Goal: Task Accomplishment & Management: Use online tool/utility

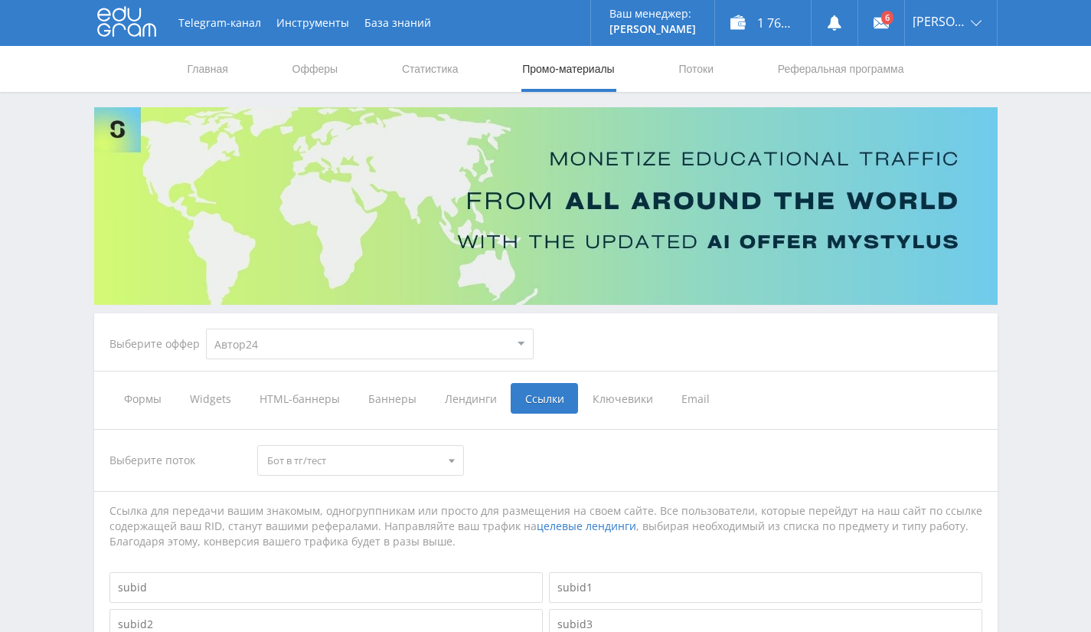
select select "1"
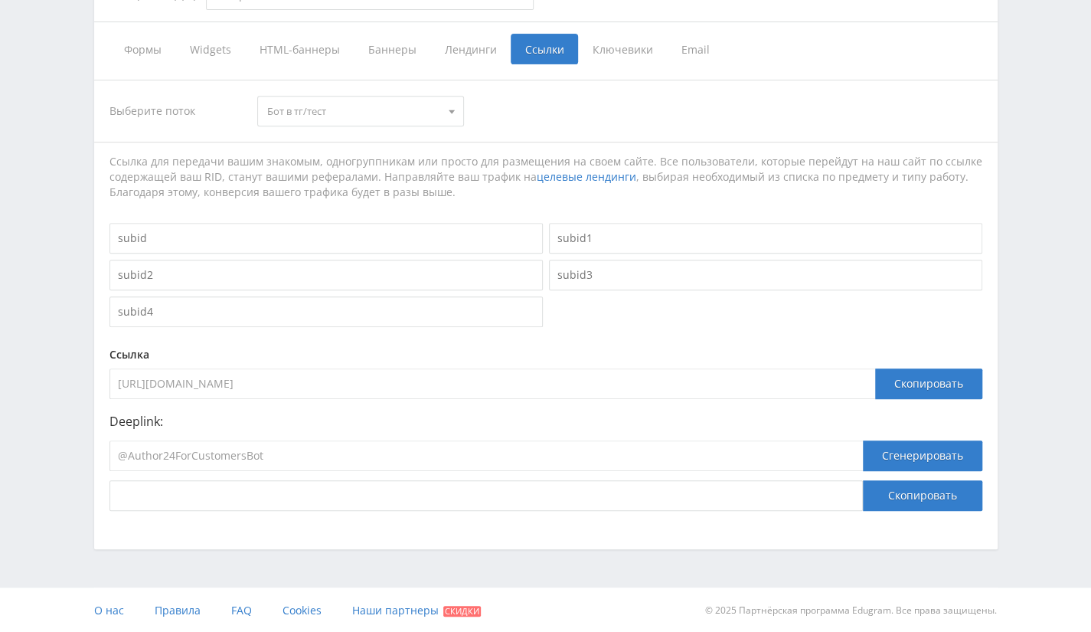
click at [568, 427] on div "Deeplink: @Author24ForCustomersBot Сгенерировать Скопировать" at bounding box center [546, 462] width 873 height 96
drag, startPoint x: 471, startPoint y: 420, endPoint x: 407, endPoint y: 419, distance: 63.6
click at [428, 420] on p "Deeplink:" at bounding box center [546, 421] width 873 height 14
drag, startPoint x: 279, startPoint y: 459, endPoint x: 0, endPoint y: 446, distance: 279.1
click at [0, 446] on div "Telegram-канал Инструменты База знаний Ваш менеджер: Alex Alex Online @edugram_…" at bounding box center [545, 142] width 1091 height 983
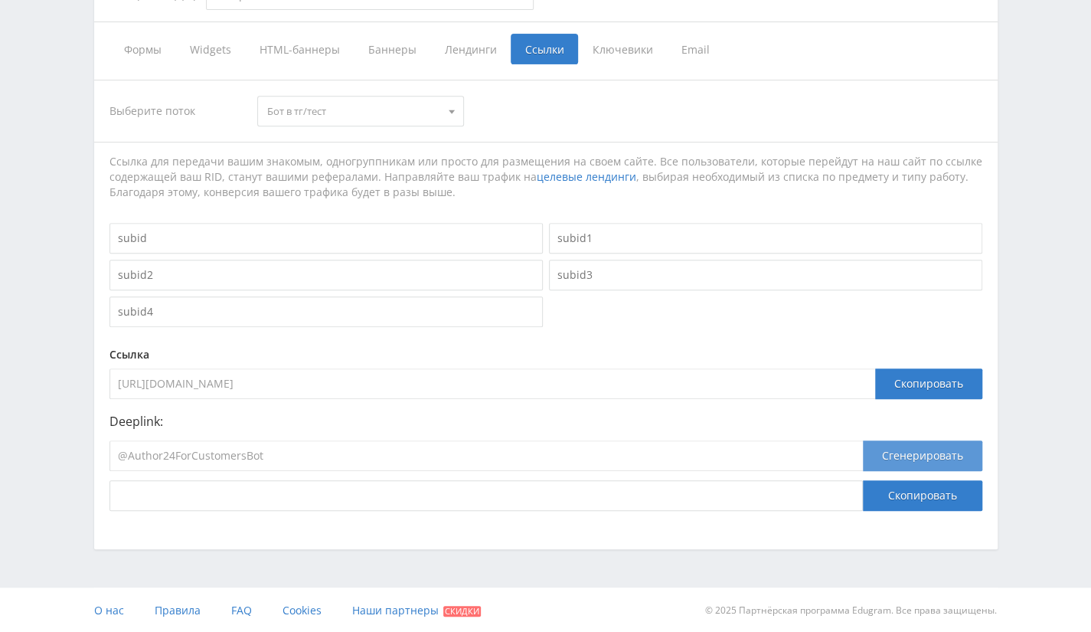
click at [940, 450] on button "Сгенерировать" at bounding box center [922, 455] width 119 height 31
click at [386, 456] on input "@Author24ForCustomersBot" at bounding box center [487, 455] width 754 height 31
drag, startPoint x: 432, startPoint y: 378, endPoint x: 101, endPoint y: 376, distance: 330.8
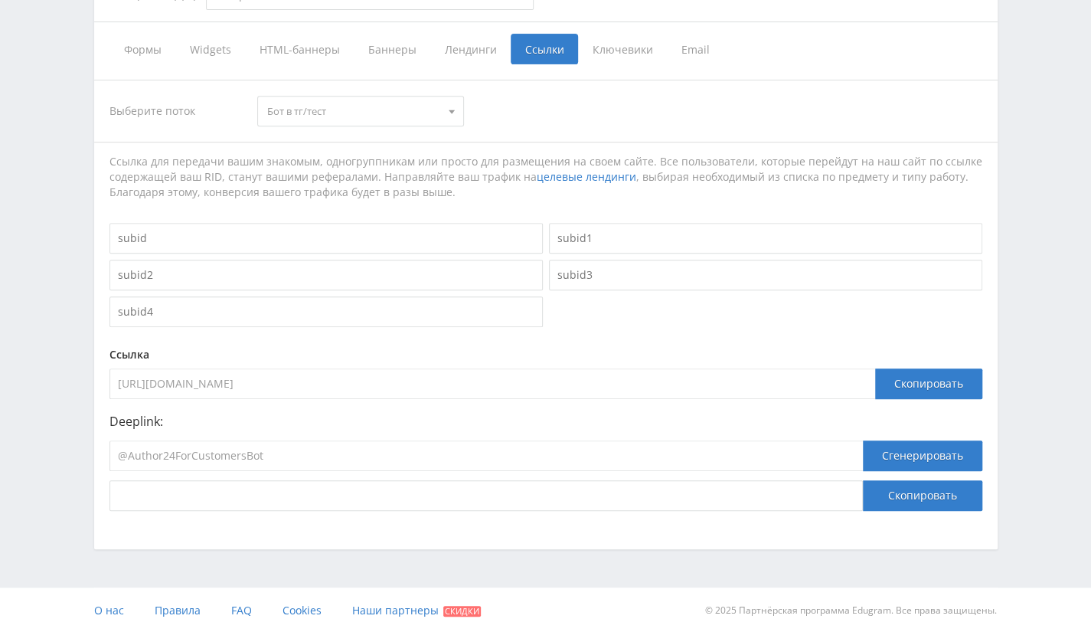
click at [101, 376] on div "Выберите поток Бот в тг/тест Новый ленд/тест Бот в тг/тест Авито сайт 49 Авито …" at bounding box center [546, 295] width 904 height 462
click at [381, 369] on input "https://eduforms.org/unreg-order?rid=8c8f024fc02aa482" at bounding box center [493, 383] width 766 height 31
click at [428, 375] on input "https://eduforms.org/unreg-order?rid=8c8f024fc02aa482" at bounding box center [493, 383] width 766 height 31
drag, startPoint x: 428, startPoint y: 375, endPoint x: 288, endPoint y: 381, distance: 140.3
click at [288, 381] on input "https://eduforms.org/unreg-order?rid=8c8f024fc02aa482" at bounding box center [493, 383] width 766 height 31
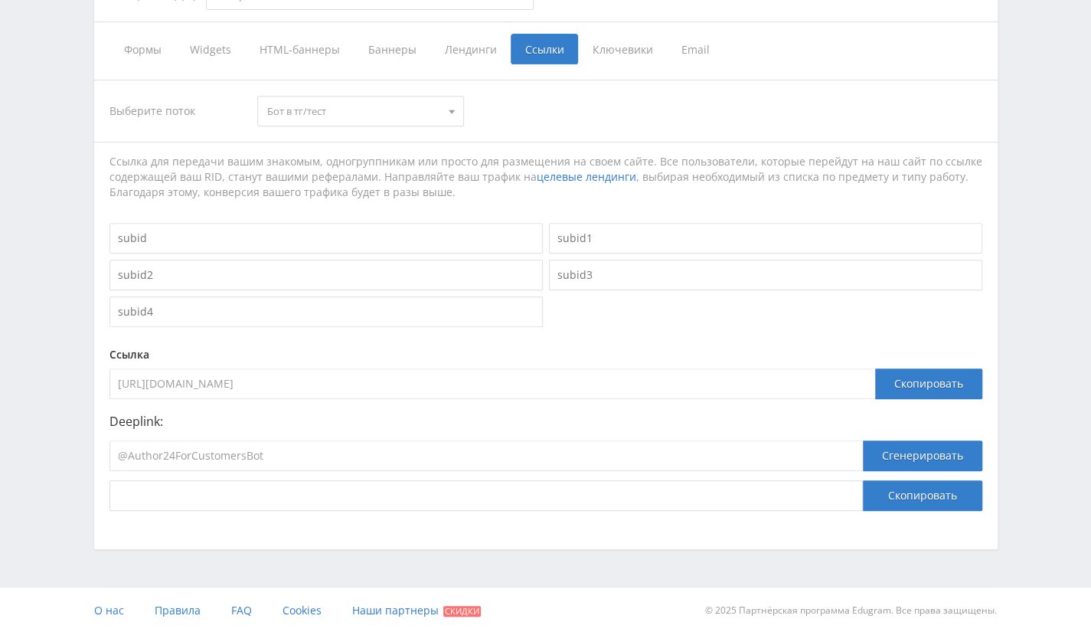
click at [336, 387] on input "https://eduforms.org/unreg-order?rid=8c8f024fc02aa482" at bounding box center [493, 383] width 766 height 31
drag, startPoint x: 427, startPoint y: 378, endPoint x: 286, endPoint y: 393, distance: 142.4
click at [286, 393] on input "https://eduforms.org/unreg-order?rid=8c8f024fc02aa482" at bounding box center [493, 383] width 766 height 31
click at [359, 382] on input "https://eduforms.org/unreg-order?rid=8c8f024fc02aa482" at bounding box center [493, 383] width 766 height 31
drag, startPoint x: 410, startPoint y: 383, endPoint x: 49, endPoint y: 395, distance: 361.7
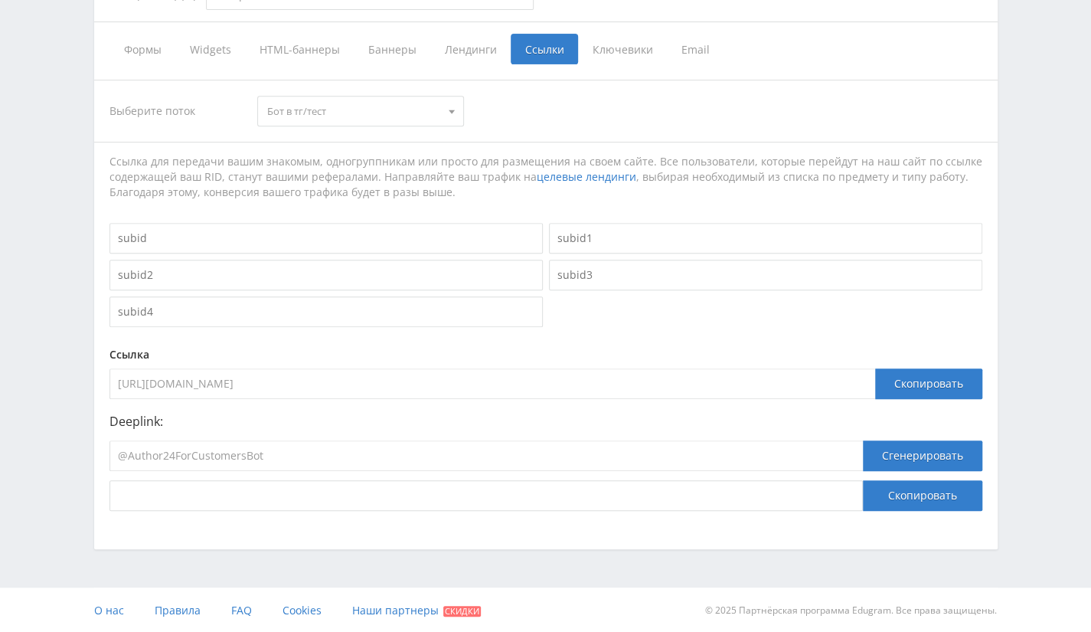
click at [49, 395] on div "Telegram-канал Инструменты База знаний Ваш менеджер: Alex Alex Online @edugram_…" at bounding box center [545, 142] width 1091 height 983
click at [402, 452] on input "@Author24ForCustomersBot" at bounding box center [487, 455] width 754 height 31
paste input "https://eduforms.org/unreg-order?rid=8c8f024fc02aa482"
click at [425, 454] on input "@Author24ForCustomersBothttps://eduforms.org/unreg-order?rid=8c8f024fc02aa482" at bounding box center [487, 455] width 754 height 31
type input "@Author24ForCustomersBot?rid=8c8f024fc02aa482"
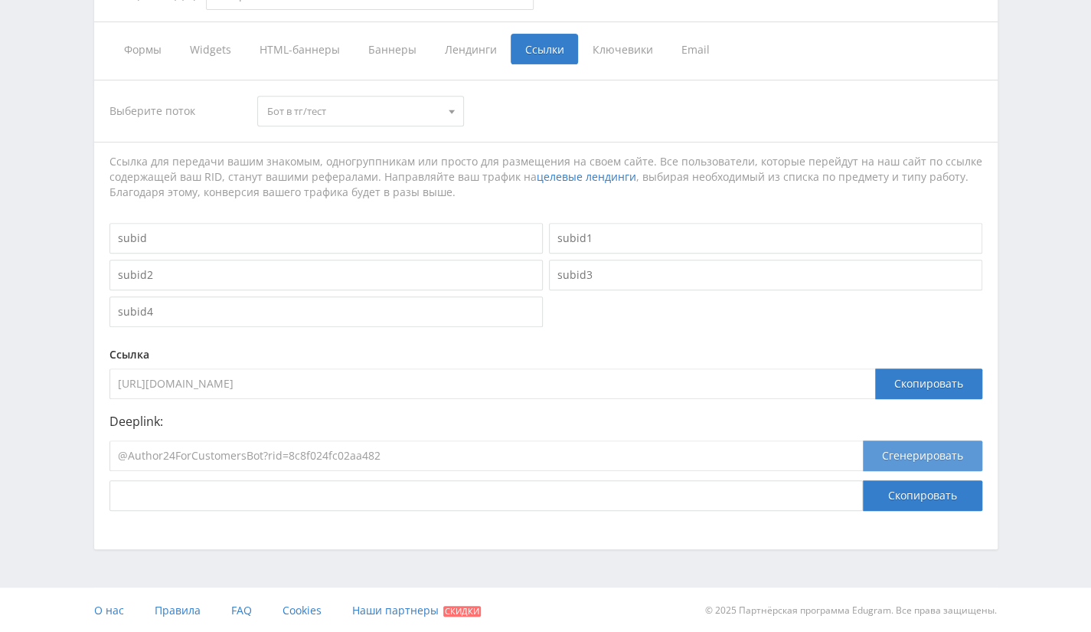
click at [943, 459] on button "Сгенерировать" at bounding box center [922, 455] width 119 height 31
click at [841, 453] on input "@Author24ForCustomersBot?rid=8c8f024fc02aa482" at bounding box center [487, 455] width 754 height 31
click at [349, 454] on input "@Author24ForCustomersBot?rid=8c8f024fc02aa482" at bounding box center [487, 455] width 754 height 31
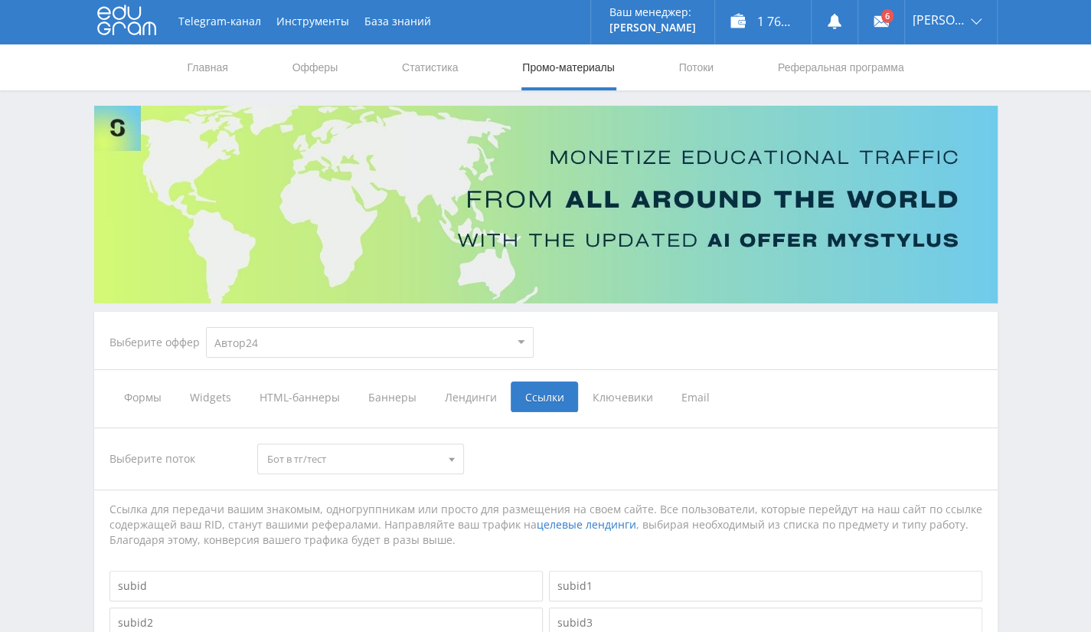
scroll to position [0, 0]
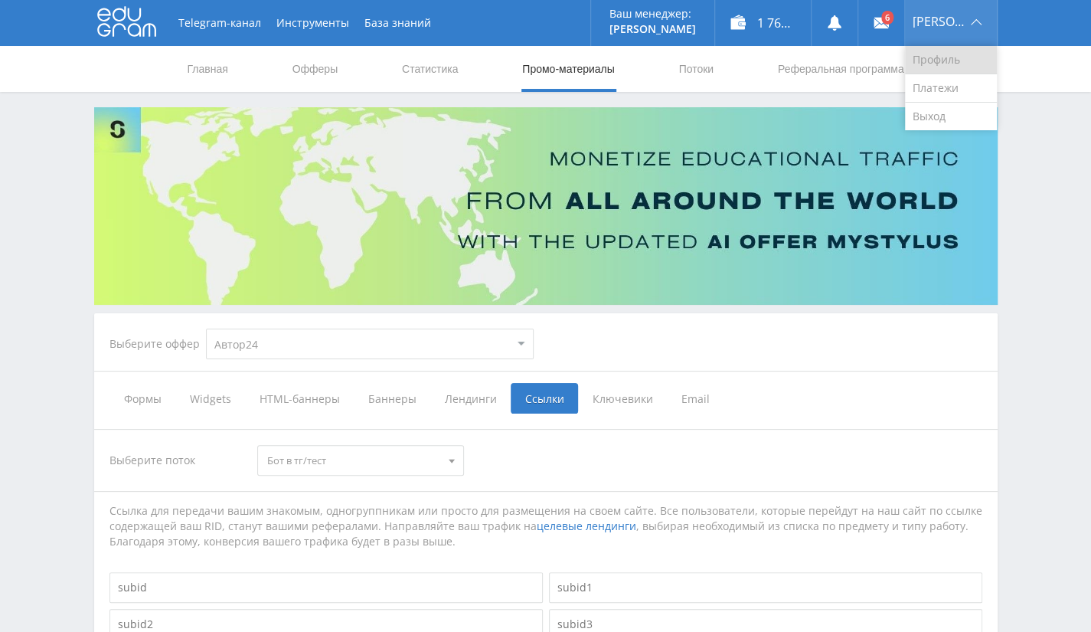
drag, startPoint x: 961, startPoint y: 26, endPoint x: 950, endPoint y: 51, distance: 27.5
click at [961, 26] on div "Alex" at bounding box center [951, 23] width 92 height 46
click at [943, 113] on link "Выход" at bounding box center [951, 117] width 92 height 28
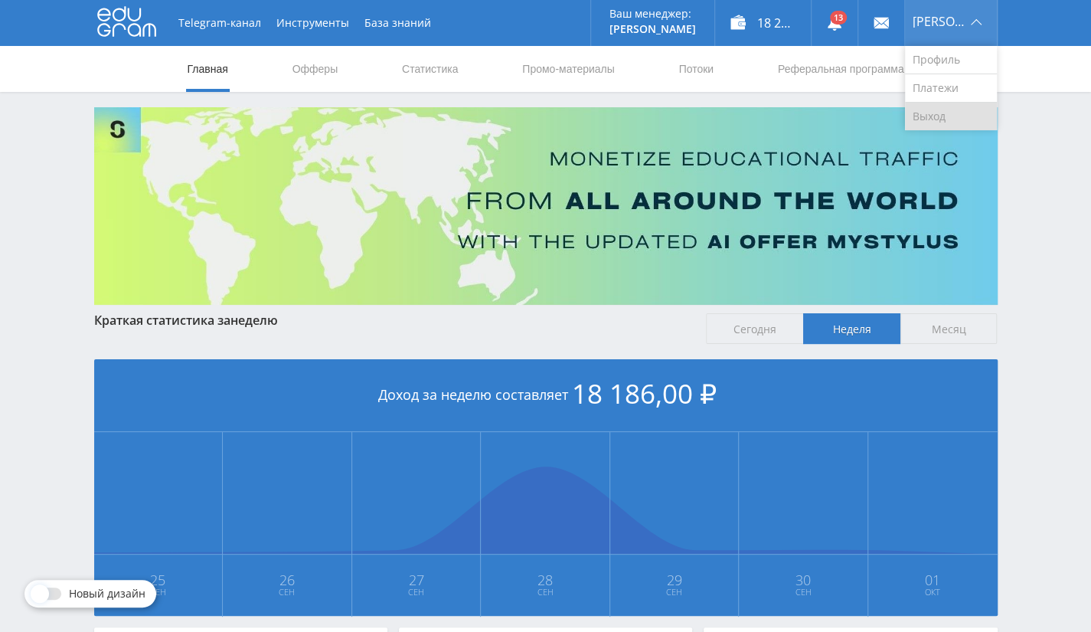
click at [950, 114] on link "Выход" at bounding box center [951, 117] width 92 height 28
